Goal: Information Seeking & Learning: Learn about a topic

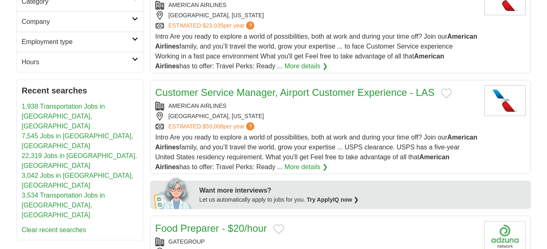
scroll to position [41, 0]
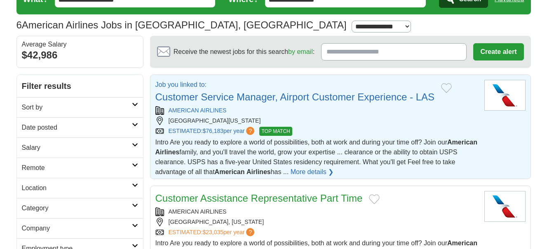
click at [192, 111] on link "AMERICAN AIRLINES" at bounding box center [197, 110] width 58 height 7
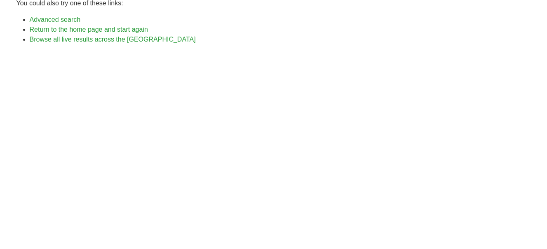
scroll to position [124, 0]
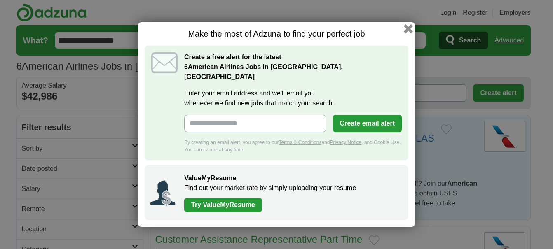
click at [407, 31] on button "button" at bounding box center [408, 28] width 9 height 9
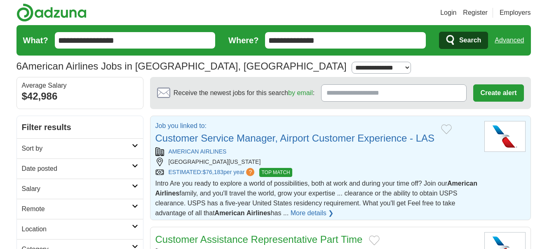
scroll to position [41, 0]
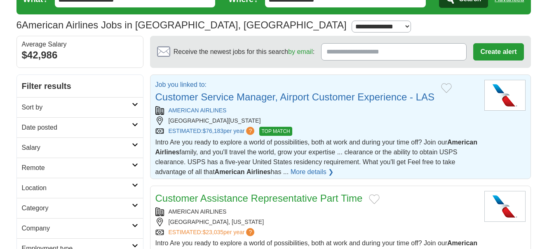
click at [498, 100] on img at bounding box center [504, 95] width 41 height 31
